Goal: Check status

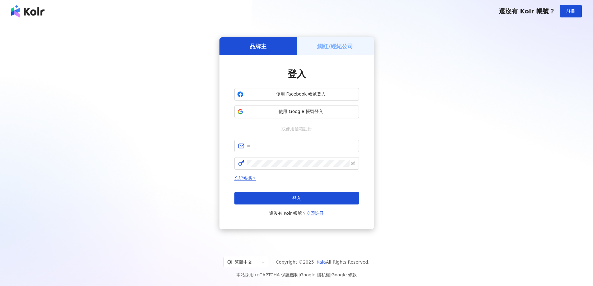
click at [337, 50] on div "網紅/經紀公司" at bounding box center [335, 46] width 77 height 18
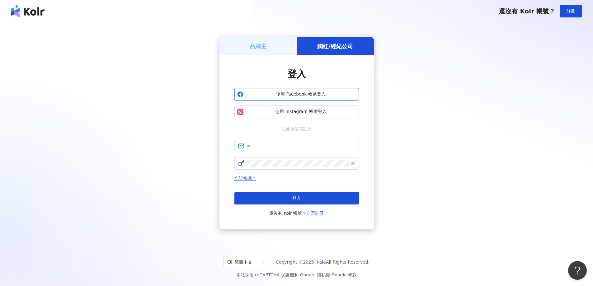
click at [322, 96] on span "使用 Facebook 帳號登入" at bounding box center [301, 94] width 110 height 6
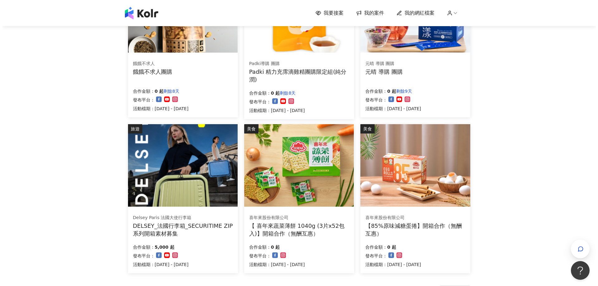
scroll to position [311, 0]
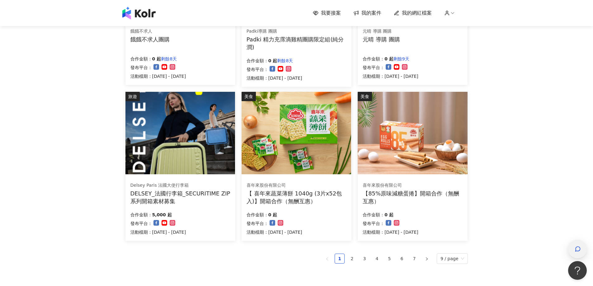
click at [581, 252] on div "button" at bounding box center [578, 249] width 8 height 14
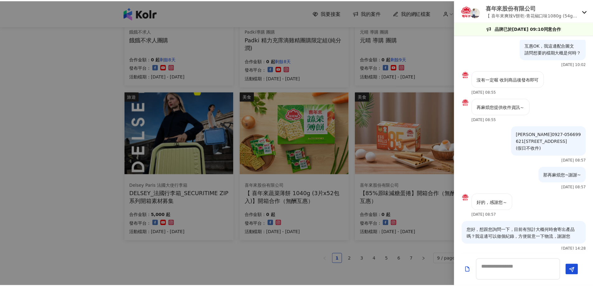
scroll to position [0, 0]
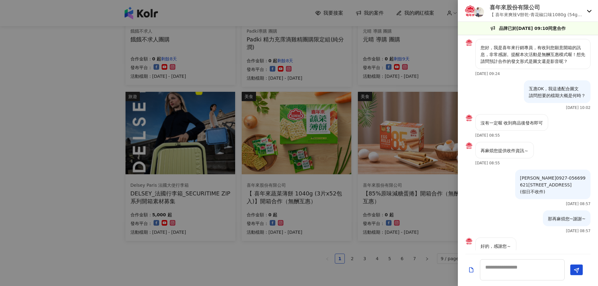
click at [347, 20] on div at bounding box center [299, 143] width 598 height 286
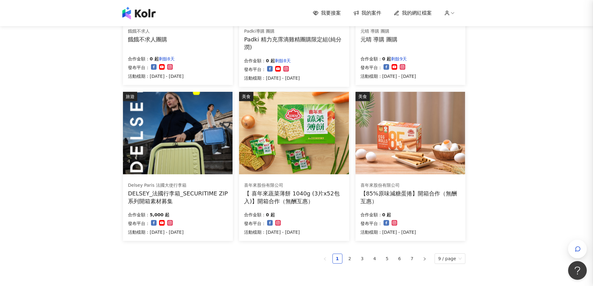
click at [372, 13] on span "我的案件" at bounding box center [371, 13] width 20 height 7
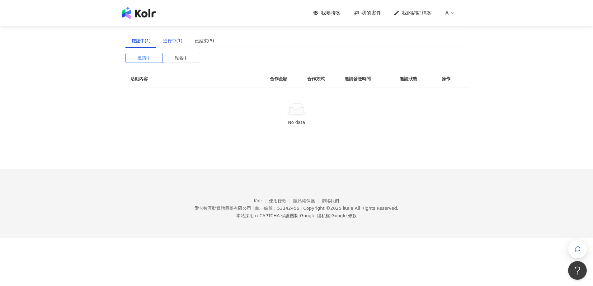
click at [175, 42] on div "進行中(1)" at bounding box center [172, 40] width 19 height 7
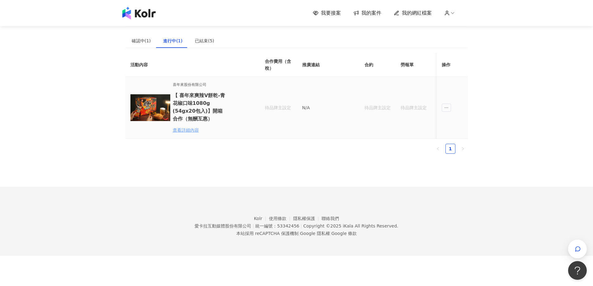
click at [196, 130] on div "查看詳細內容" at bounding box center [200, 130] width 54 height 7
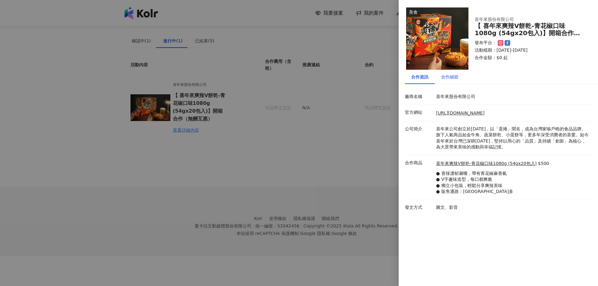
click at [453, 79] on div "合作細節" at bounding box center [449, 76] width 17 height 7
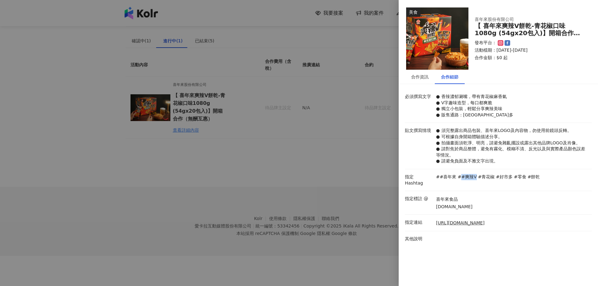
drag, startPoint x: 458, startPoint y: 177, endPoint x: 470, endPoint y: 177, distance: 12.8
click at [470, 177] on p "##爽辣V" at bounding box center [466, 177] width 19 height 6
copy p "#爽辣V"
click at [422, 78] on div "合作資訊" at bounding box center [419, 76] width 17 height 7
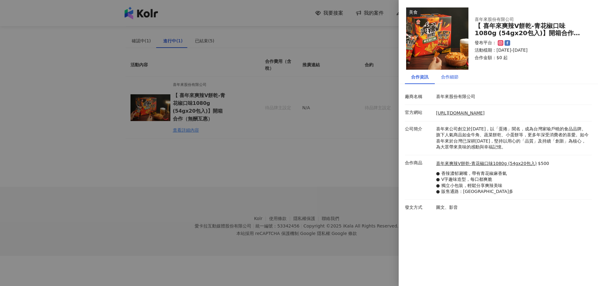
click at [454, 79] on div "合作細節" at bounding box center [449, 76] width 17 height 7
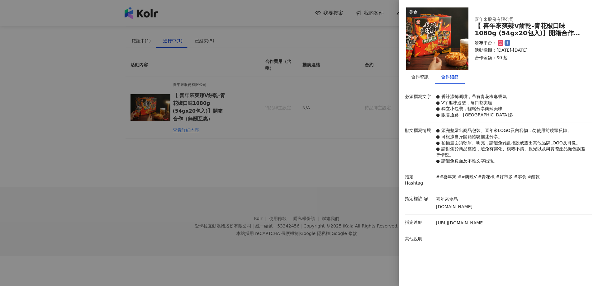
click at [348, 64] on div at bounding box center [299, 143] width 598 height 286
